Goal: Navigation & Orientation: Understand site structure

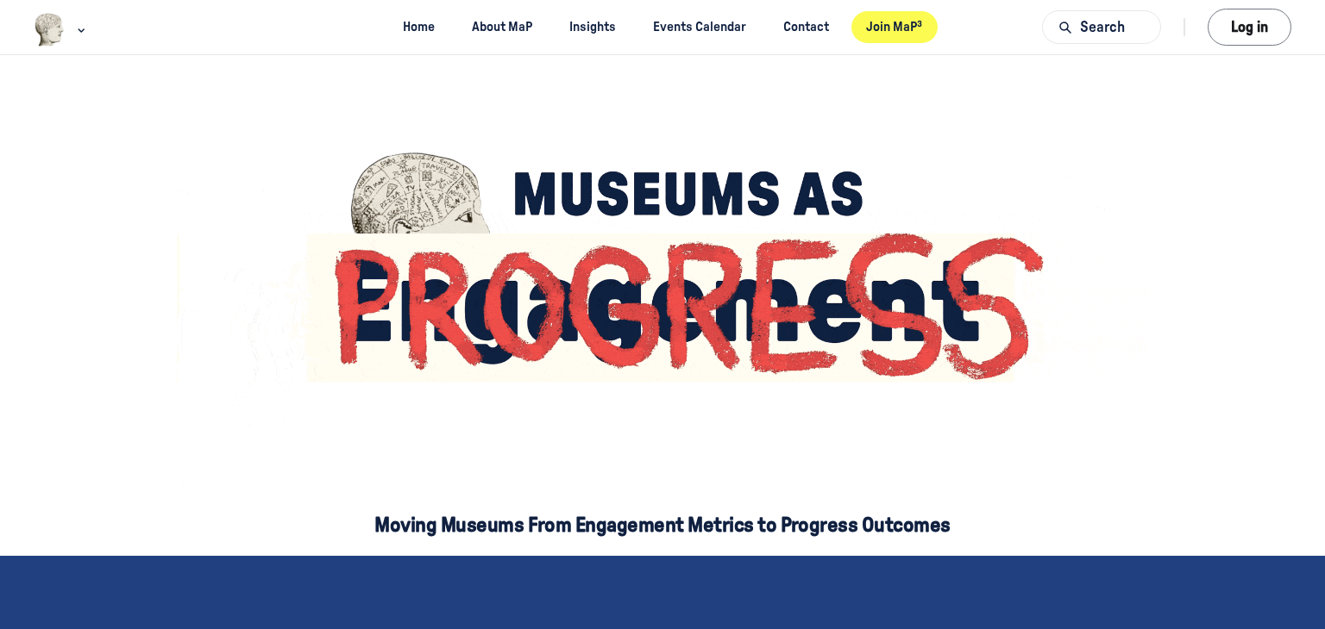
click at [889, 22] on link "Join MaP³" at bounding box center [894, 27] width 86 height 32
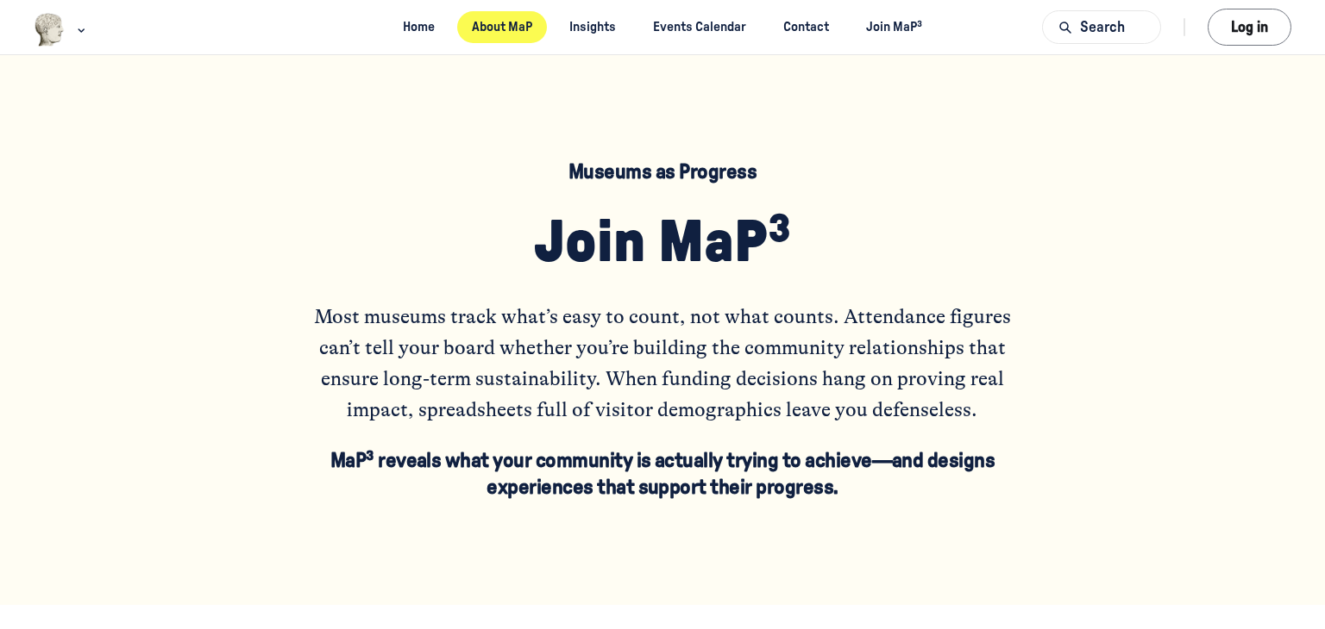
click at [510, 33] on link "About MaP" at bounding box center [502, 27] width 91 height 32
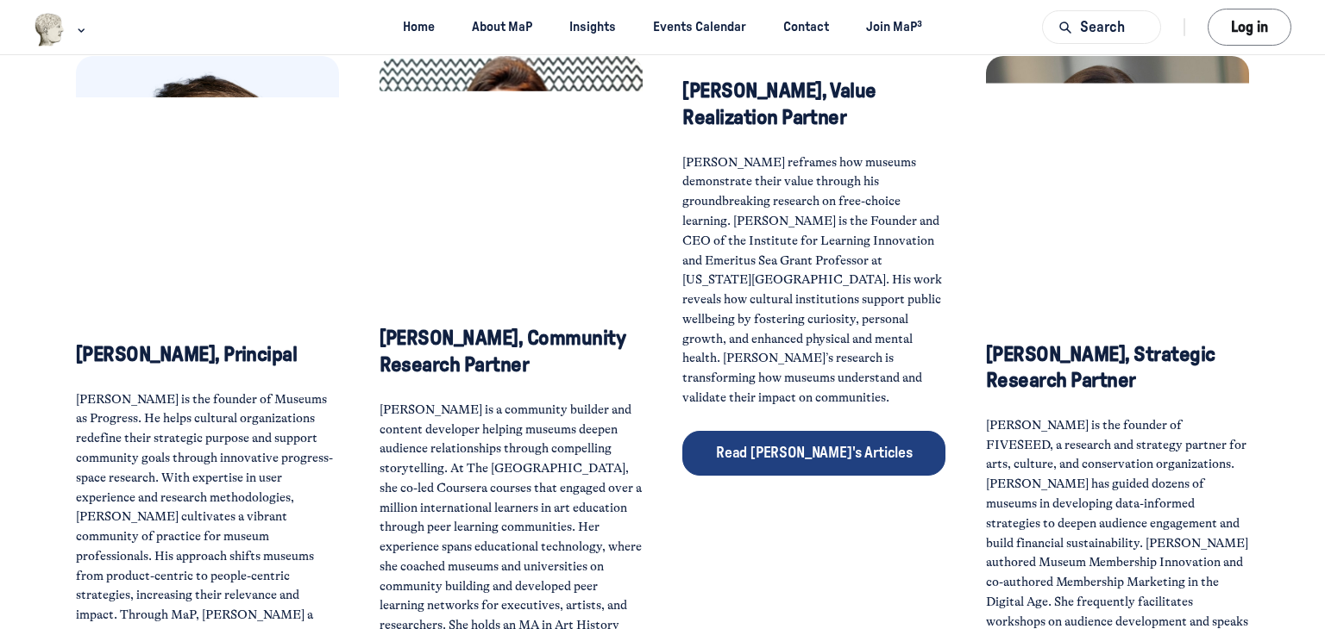
scroll to position [407, 0]
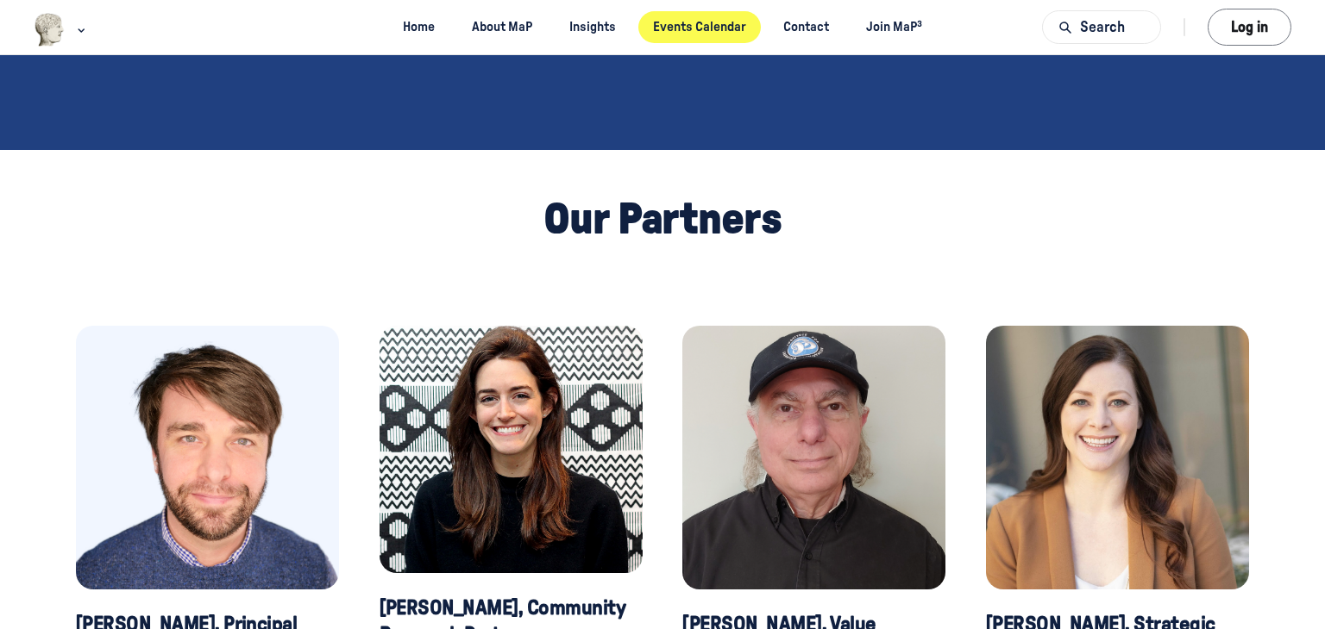
click at [684, 32] on link "Events Calendar" at bounding box center [699, 27] width 123 height 32
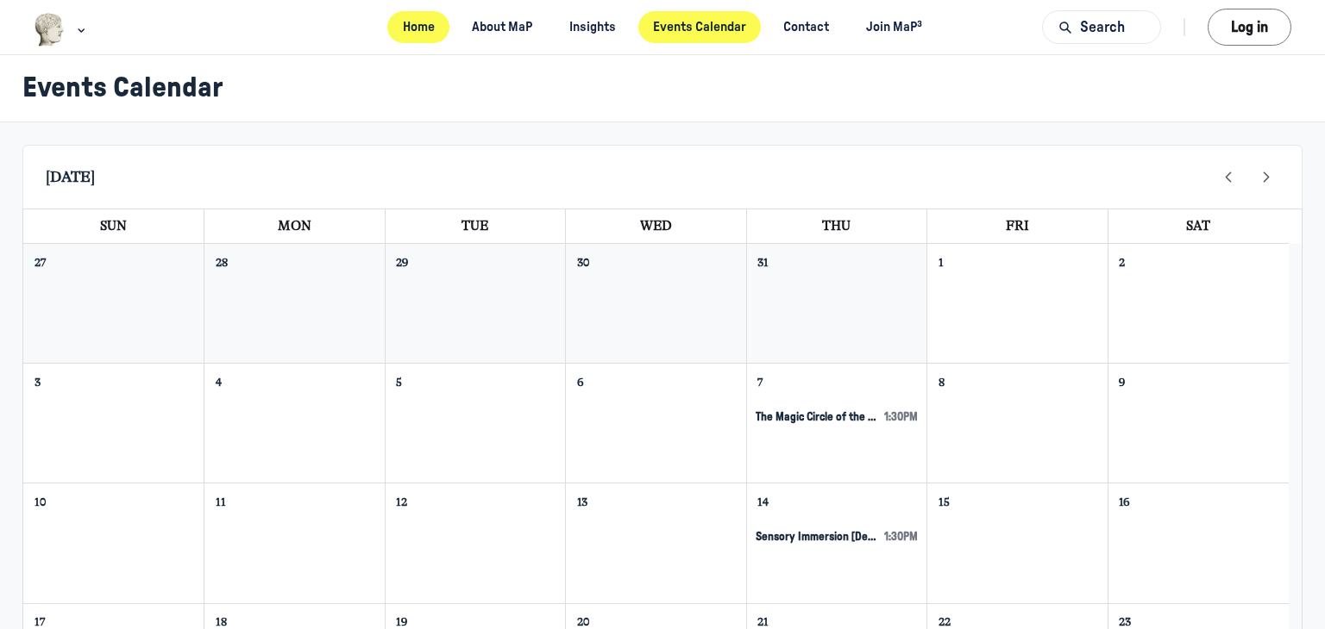
click at [400, 25] on link "Home" at bounding box center [418, 27] width 62 height 32
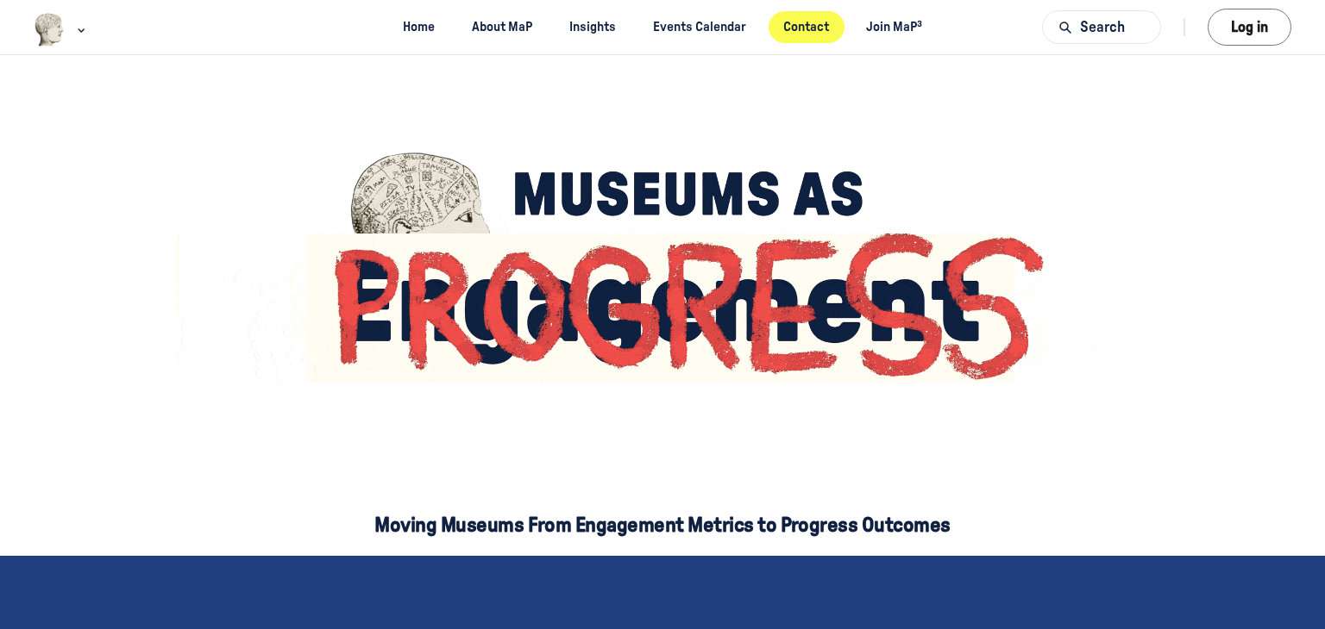
click at [817, 29] on link "Contact" at bounding box center [806, 27] width 76 height 32
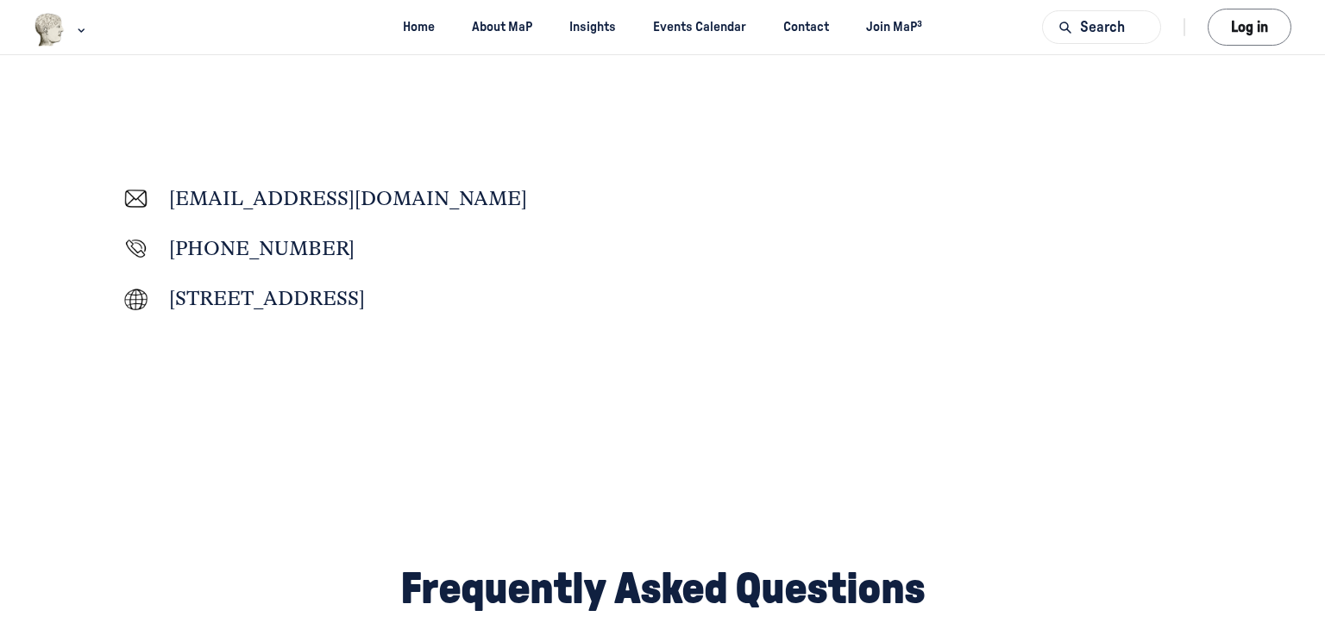
scroll to position [431, 0]
